Goal: Communication & Community: Answer question/provide support

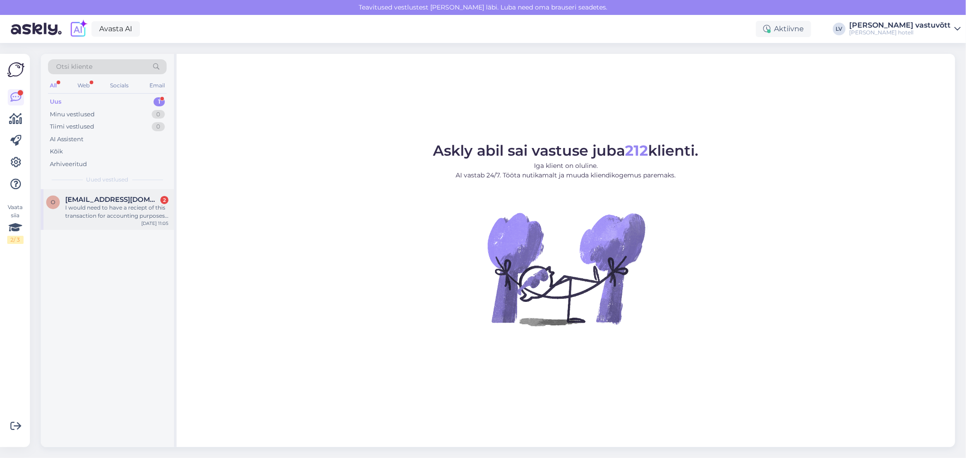
click at [128, 216] on div "I would need to have a reciept of this transaction for accounting purposes- cou…" at bounding box center [116, 212] width 103 height 16
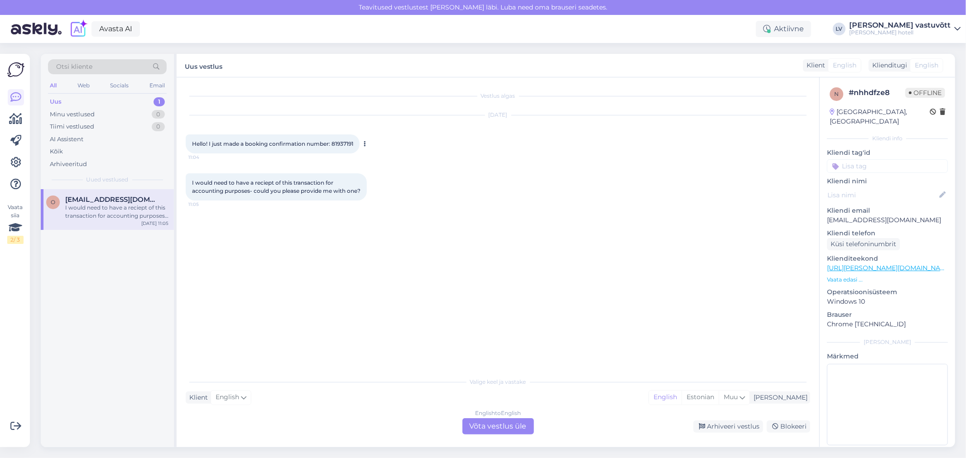
drag, startPoint x: 357, startPoint y: 142, endPoint x: 333, endPoint y: 144, distance: 24.1
click at [333, 144] on div "Hello! I just made a booking confirmation number: 81937191 11:04" at bounding box center [273, 143] width 174 height 19
copy span "81937191"
click at [486, 423] on div "English to English Võta vestlus üle" at bounding box center [498, 426] width 72 height 16
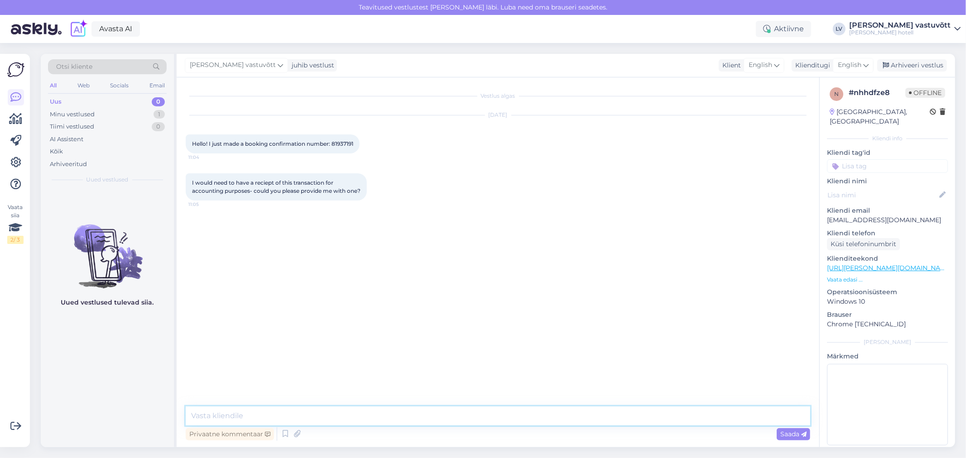
click at [268, 417] on textarea at bounding box center [498, 416] width 624 height 19
paste textarea "We can issue the invoice after your visit. We will also make a note of your req…"
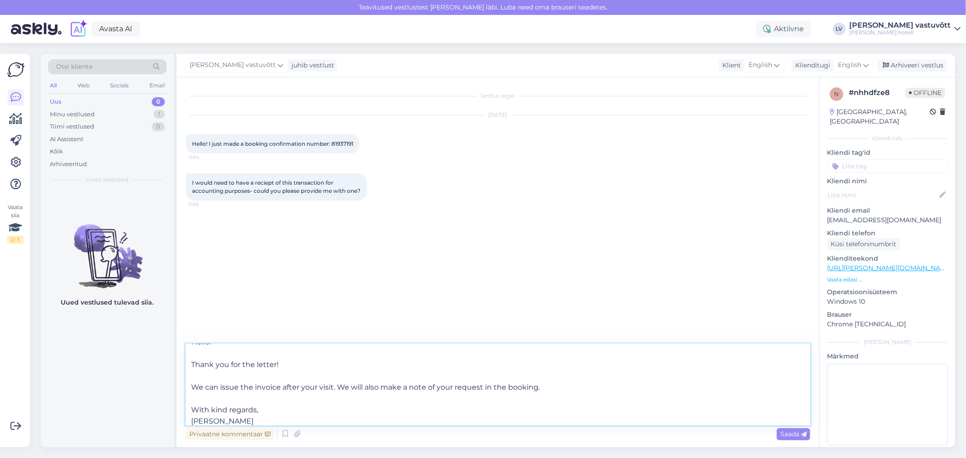
scroll to position [23, 0]
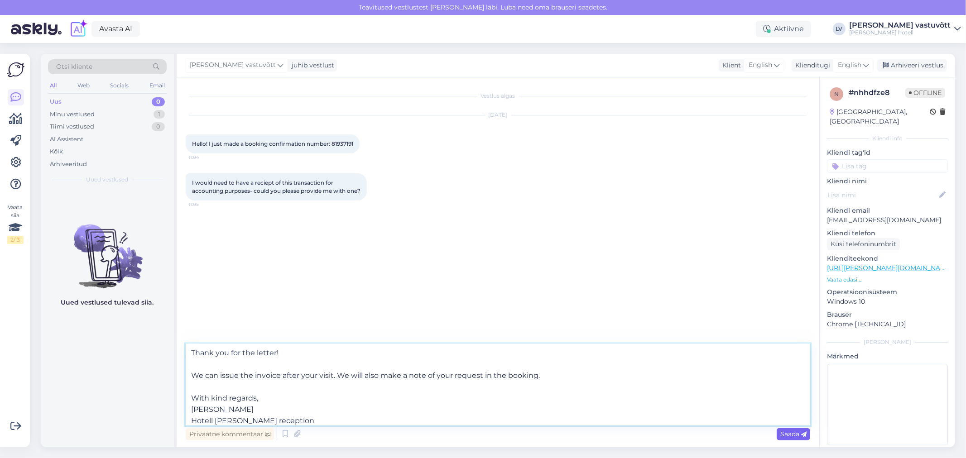
type textarea "Hello! Thank you for the letter! We can issue the invoice after your visit. We …"
click at [789, 432] on span "Saada" at bounding box center [793, 434] width 26 height 8
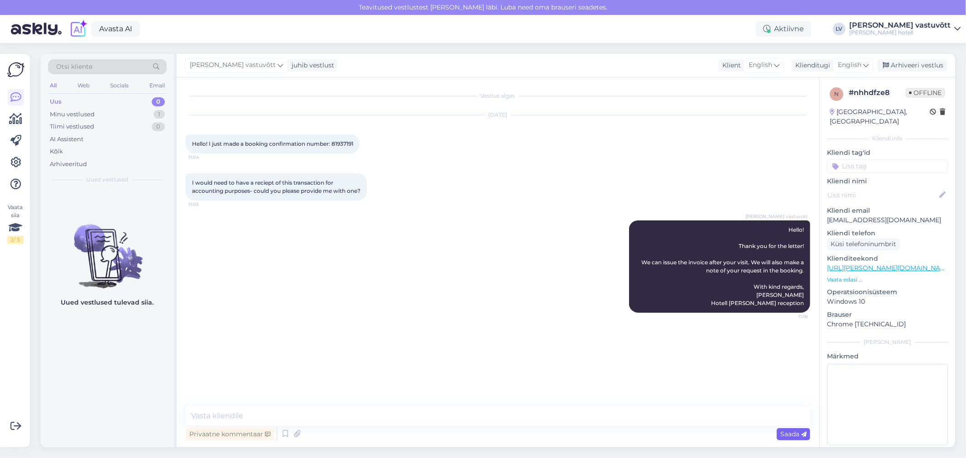
scroll to position [0, 0]
